Goal: Task Accomplishment & Management: Use online tool/utility

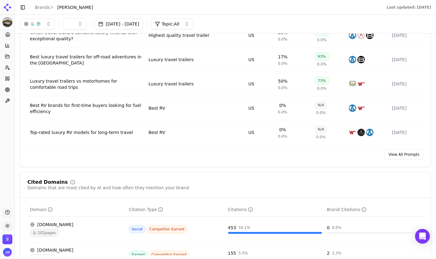
scroll to position [444, 0]
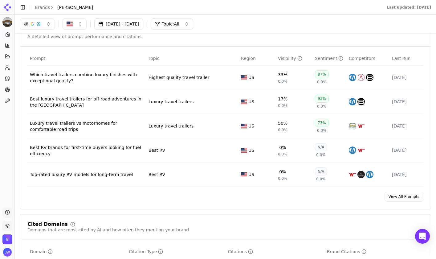
click at [117, 176] on div "Top-rated luxury RV models for long-term travel" at bounding box center [87, 175] width 114 height 6
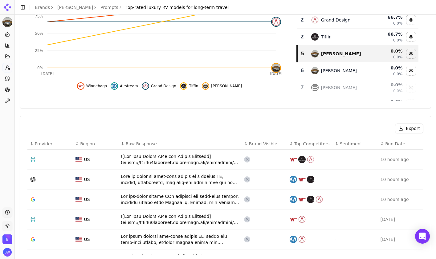
scroll to position [150, 0]
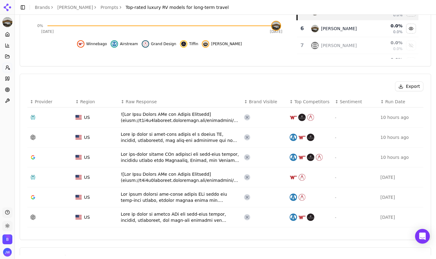
click at [192, 121] on div "Data table" at bounding box center [180, 117] width 118 height 12
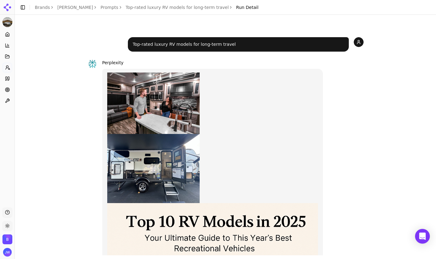
scroll to position [84, 0]
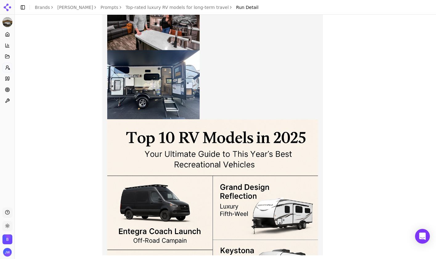
click at [162, 7] on link "Top-rated luxury RV models for long-term travel" at bounding box center [177, 7] width 103 height 6
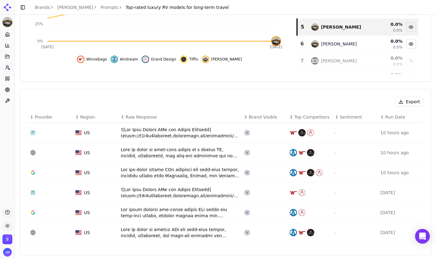
scroll to position [177, 0]
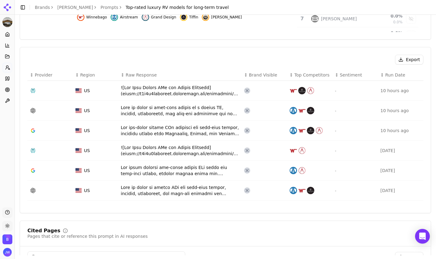
click at [36, 110] on icon "Data table" at bounding box center [33, 111] width 6 height 6
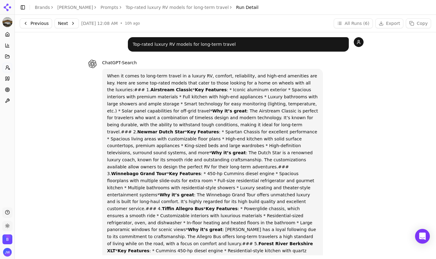
click at [161, 5] on link "Top-rated luxury RV models for long-term travel" at bounding box center [177, 7] width 103 height 6
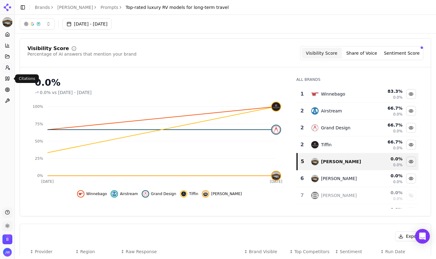
click at [12, 88] on button "Toggle Sidebar" at bounding box center [14, 129] width 5 height 259
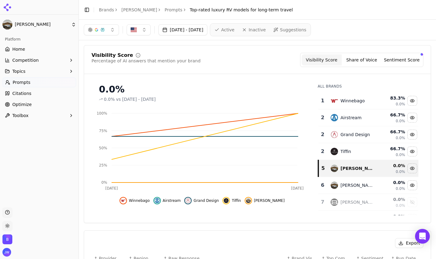
click at [42, 101] on link "Optimize" at bounding box center [39, 105] width 74 height 10
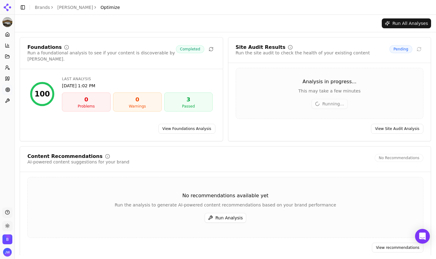
click at [396, 130] on link "View Site Audit Analysis" at bounding box center [397, 129] width 52 height 10
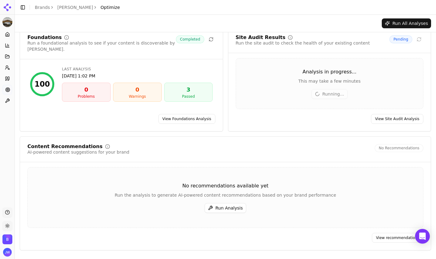
click at [227, 207] on button "Run Analysis" at bounding box center [225, 208] width 42 height 10
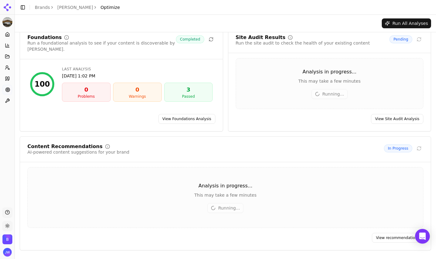
click at [168, 118] on link "View Foundations Analysis" at bounding box center [186, 119] width 57 height 10
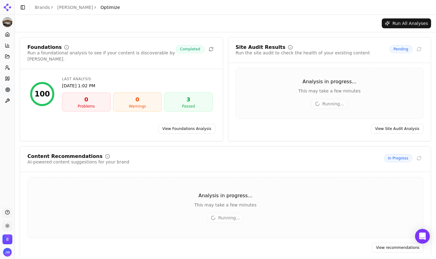
scroll to position [10, 0]
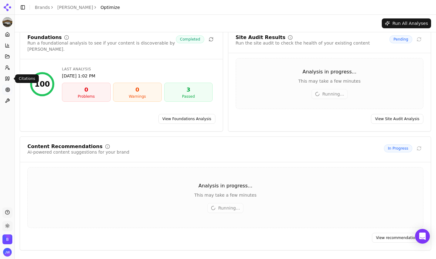
click at [7, 78] on icon at bounding box center [7, 79] width 2 height 4
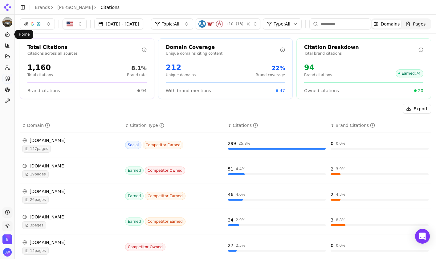
click at [9, 35] on icon at bounding box center [7, 34] width 5 height 5
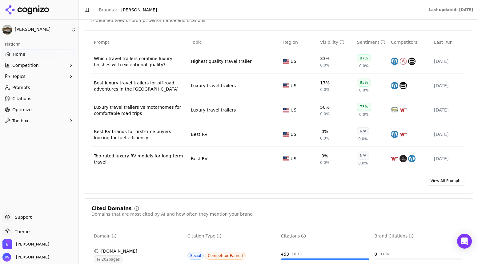
scroll to position [545, 0]
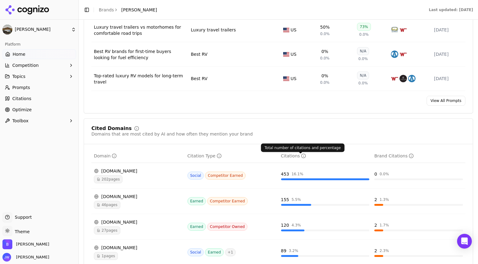
click at [301, 157] on icon "Data table" at bounding box center [303, 155] width 5 height 5
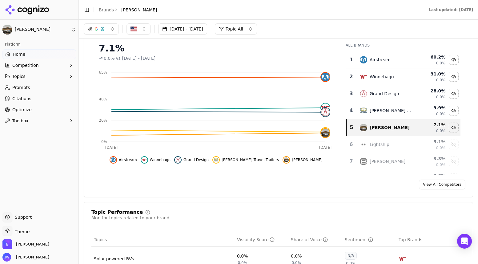
scroll to position [0, 0]
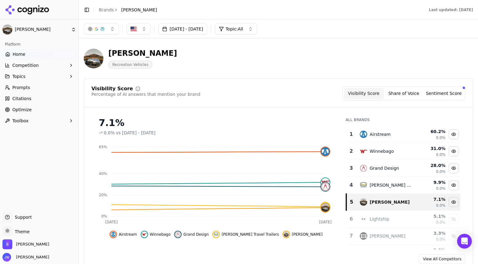
click at [26, 109] on span "Optimize" at bounding box center [21, 109] width 19 height 6
